Goal: Find contact information: Find contact information

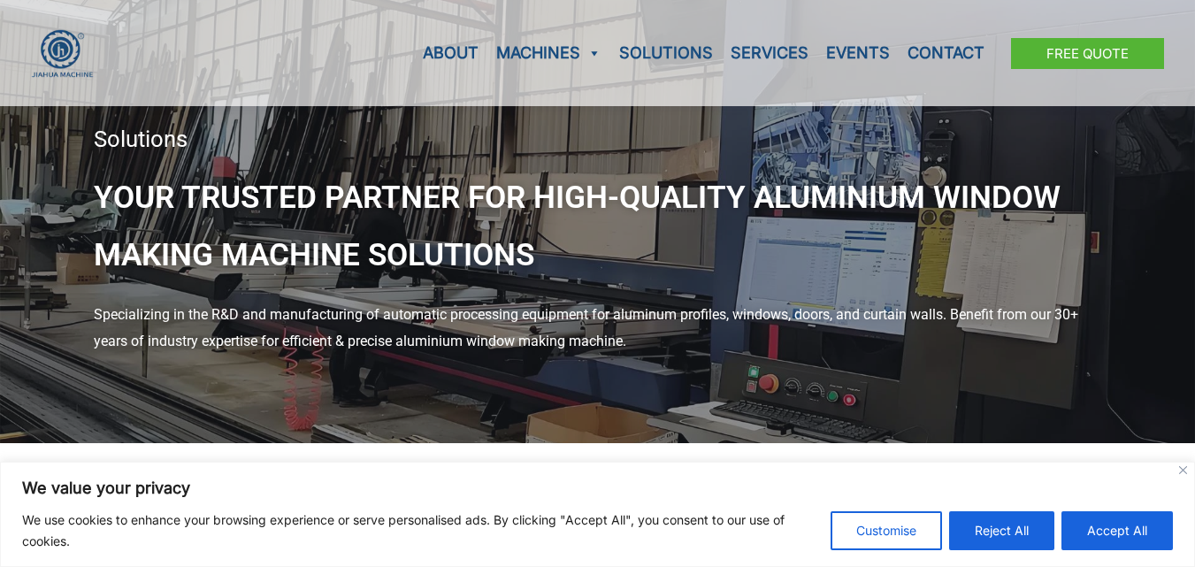
scroll to position [88, 0]
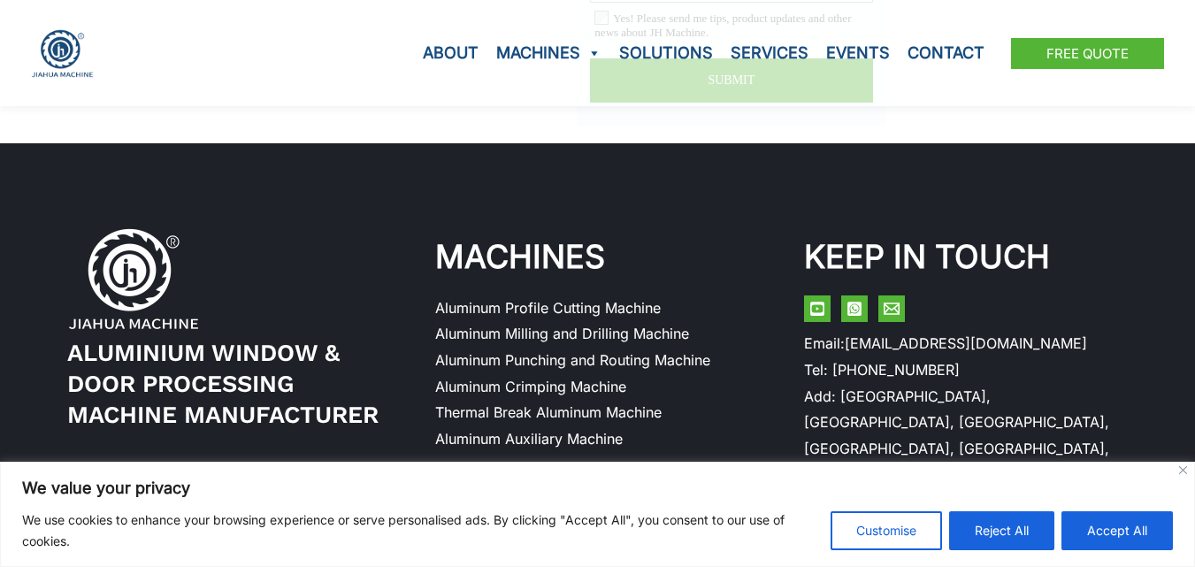
scroll to position [4857, 0]
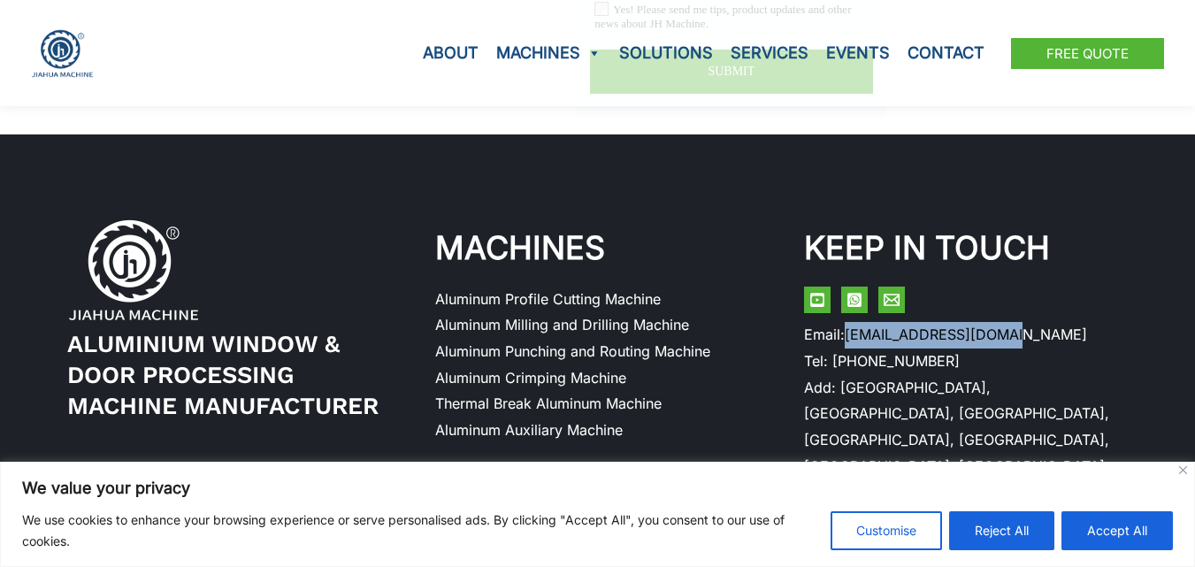
drag, startPoint x: 1029, startPoint y: 312, endPoint x: 848, endPoint y: 294, distance: 182.3
click at [848, 294] on div "KEEP IN TOUCH Email Email: jhmachinecn@gmail.com Tel: +86 13686565137 Add: Xiax…" at bounding box center [966, 350] width 325 height 262
copy link "[EMAIL_ADDRESS][DOMAIN_NAME]"
click at [1078, 287] on div "Email" at bounding box center [966, 300] width 325 height 27
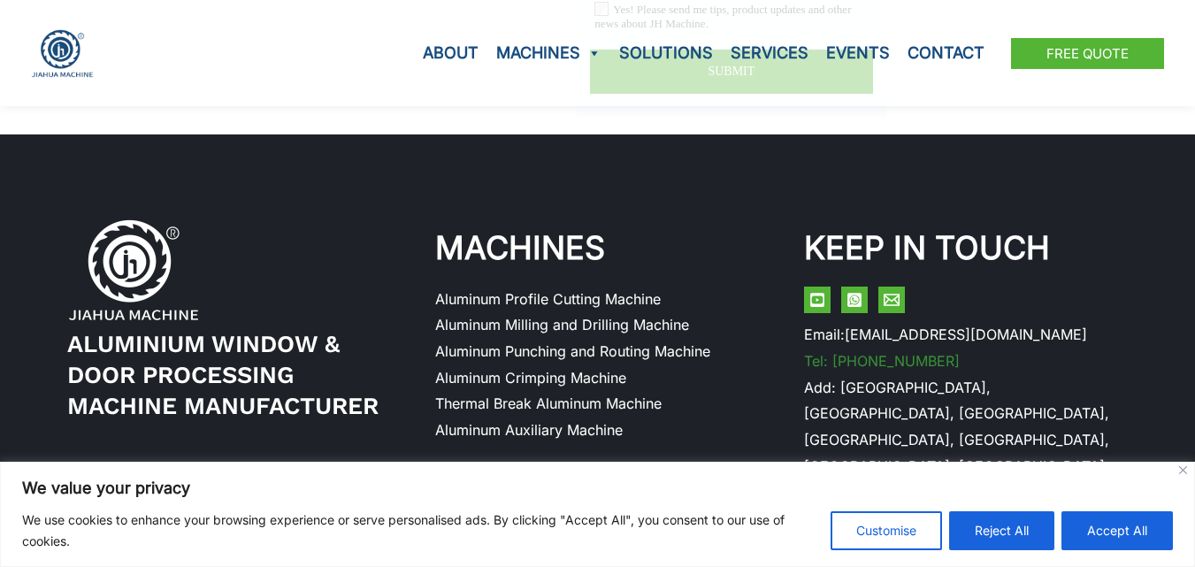
drag, startPoint x: 969, startPoint y: 330, endPoint x: 836, endPoint y: 341, distance: 133.1
click at [836, 349] on li "Tel: [PHONE_NUMBER]" at bounding box center [966, 362] width 325 height 27
copy link "+86 13686565137"
